Goal: Information Seeking & Learning: Learn about a topic

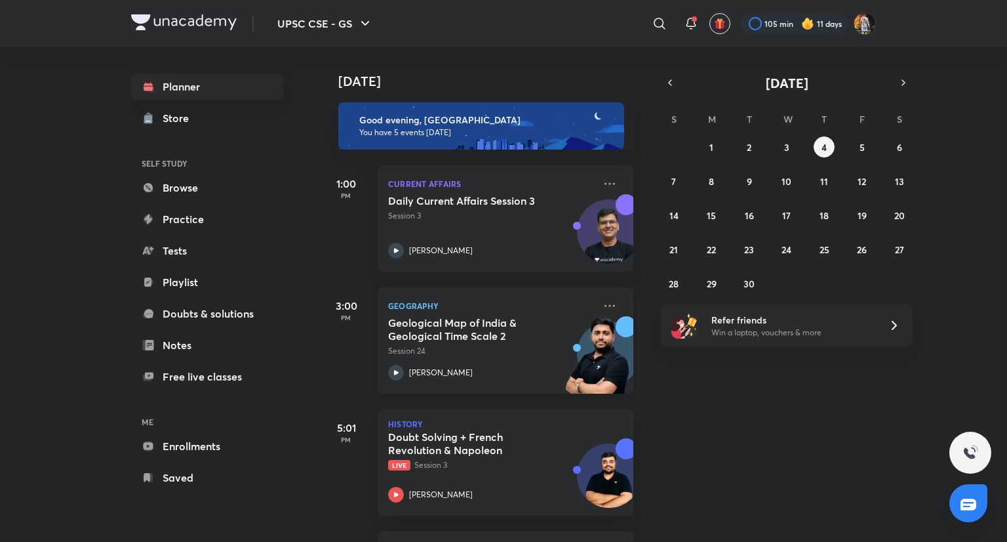
click at [473, 336] on h5 "Geological Map of India & Geological Time Scale 2" at bounding box center [469, 329] width 163 height 26
